Goal: Task Accomplishment & Management: Use online tool/utility

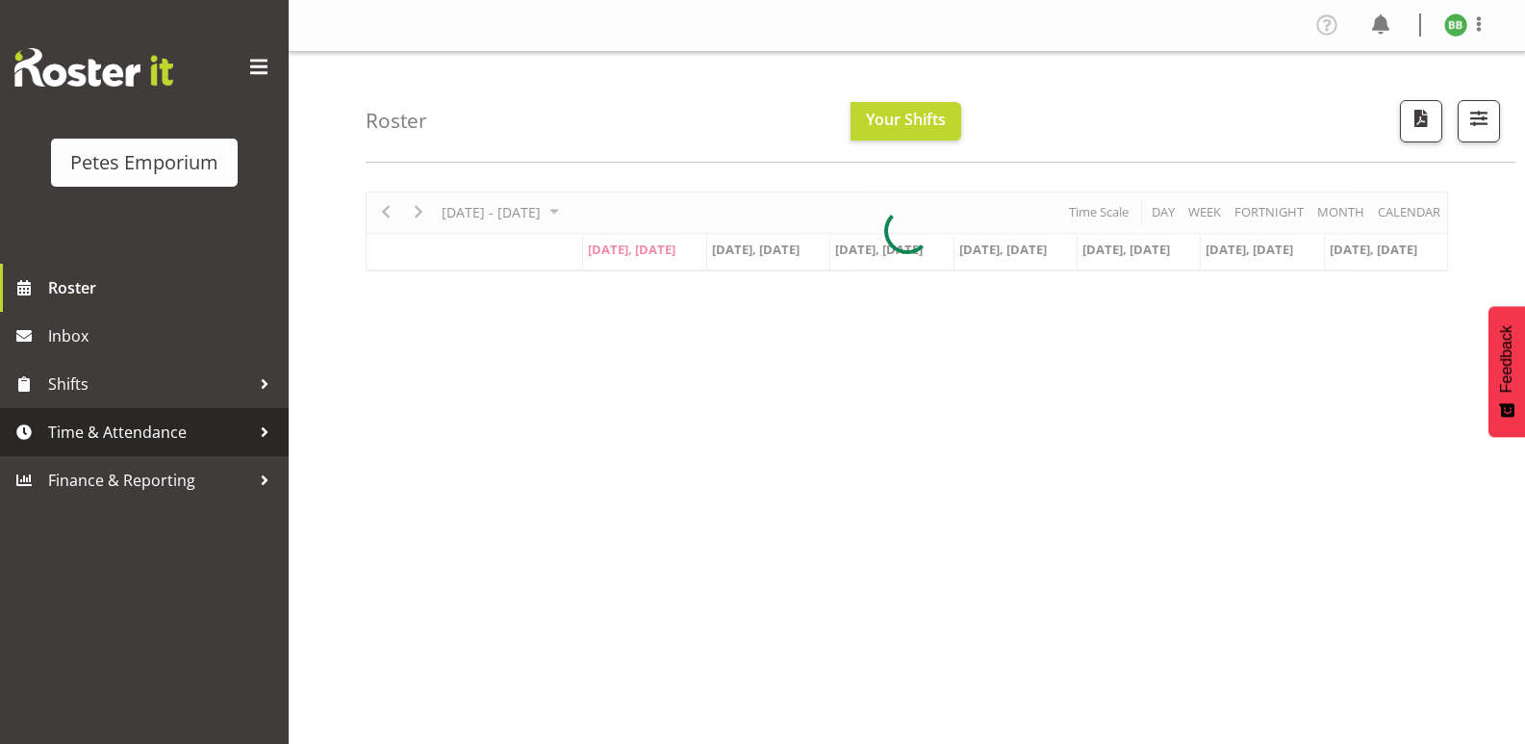
drag, startPoint x: 0, startPoint y: 0, endPoint x: 124, endPoint y: 441, distance: 457.8
click at [124, 441] on span "Time & Attendance" at bounding box center [149, 432] width 202 height 29
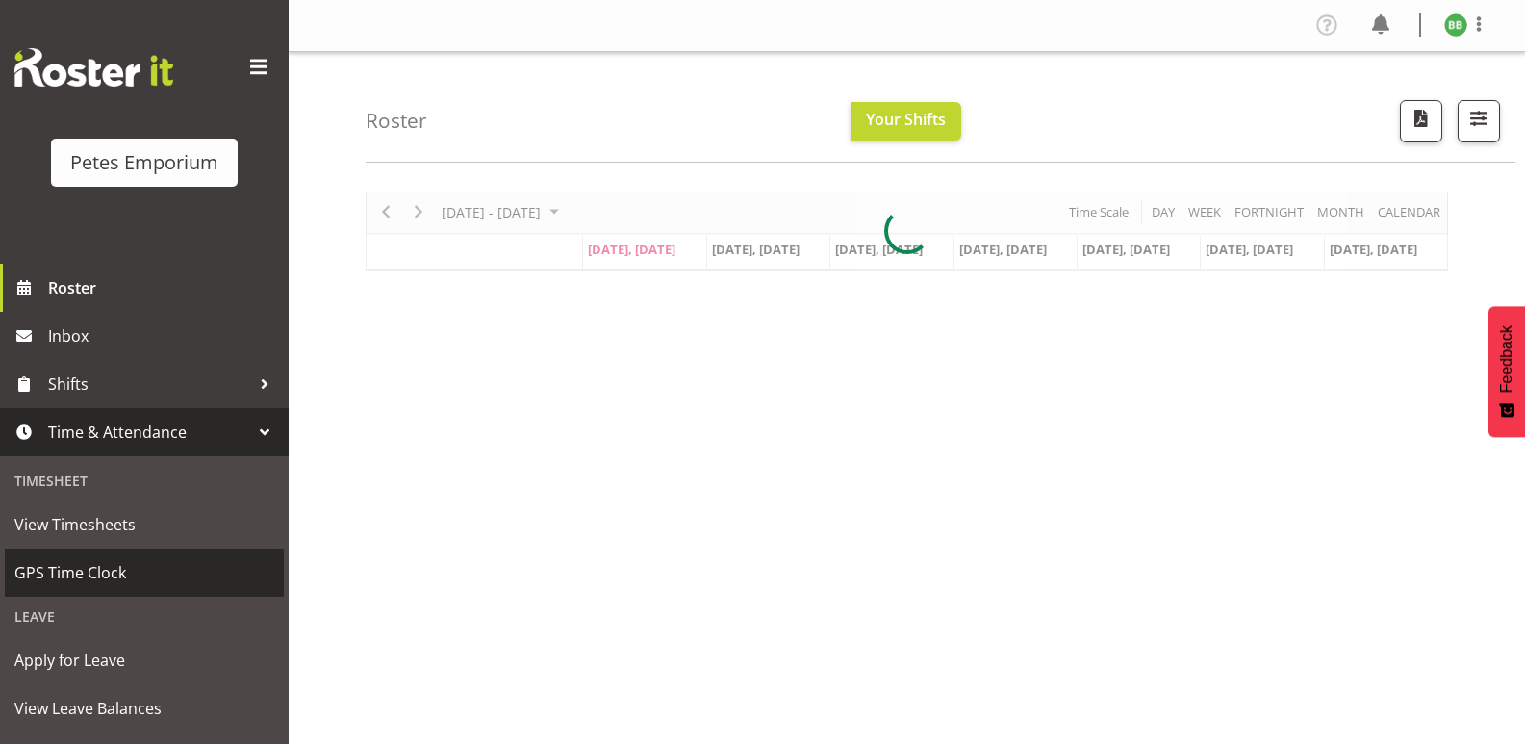
click at [113, 562] on span "GPS Time Clock" at bounding box center [144, 572] width 260 height 29
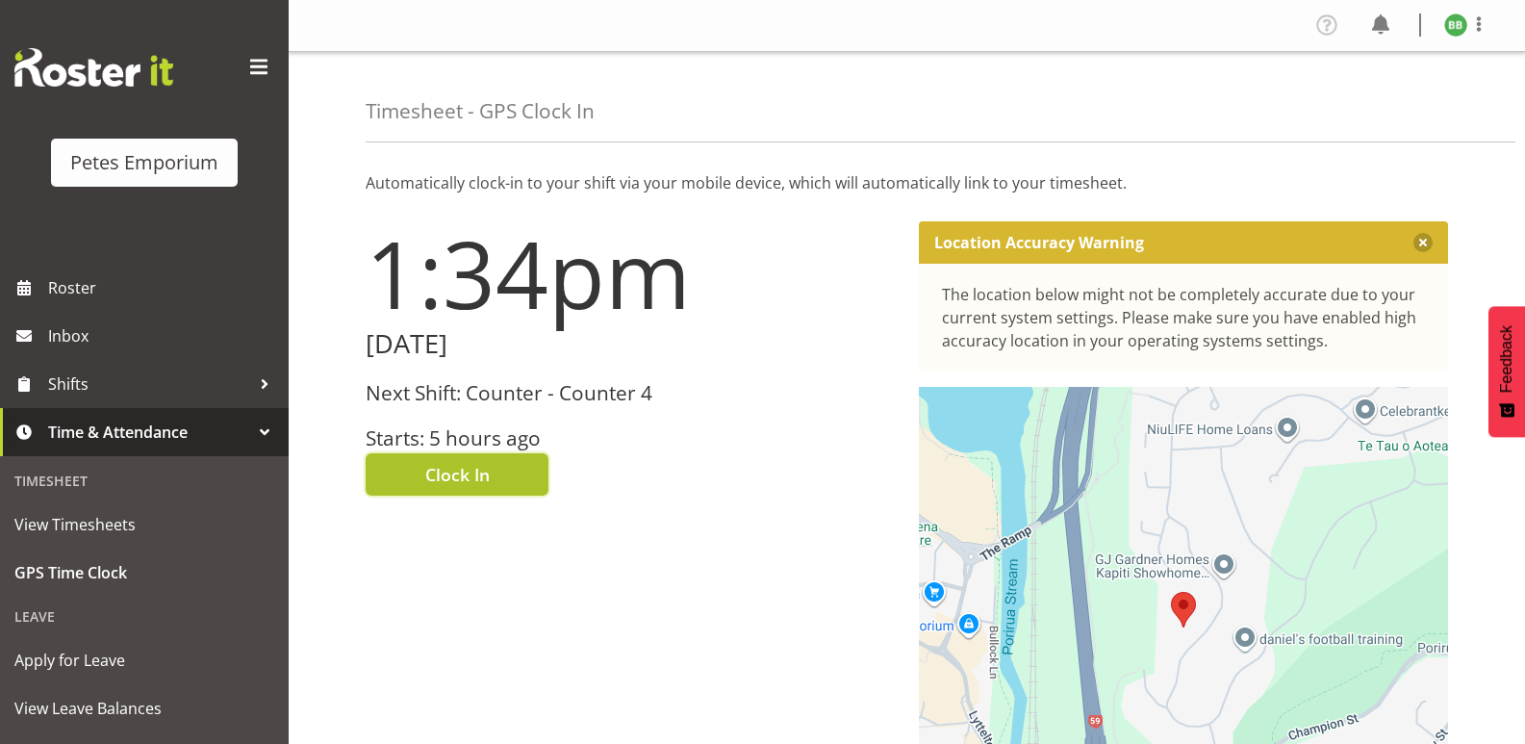
click at [471, 464] on span "Clock In" at bounding box center [457, 474] width 64 height 25
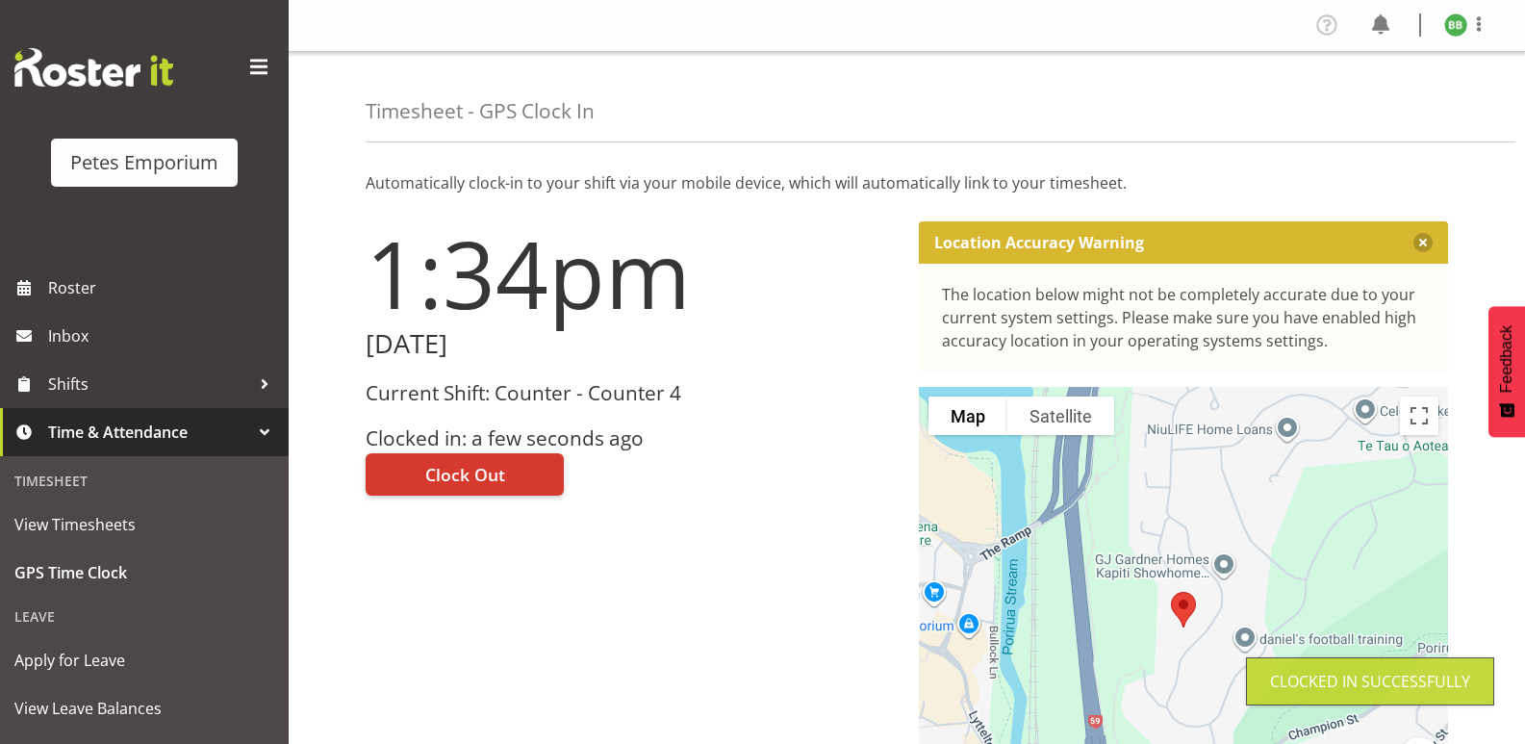
click at [1447, 28] on img at bounding box center [1455, 24] width 23 height 23
click at [1367, 102] on link "Log Out" at bounding box center [1398, 101] width 185 height 35
